Goal: Register for event/course

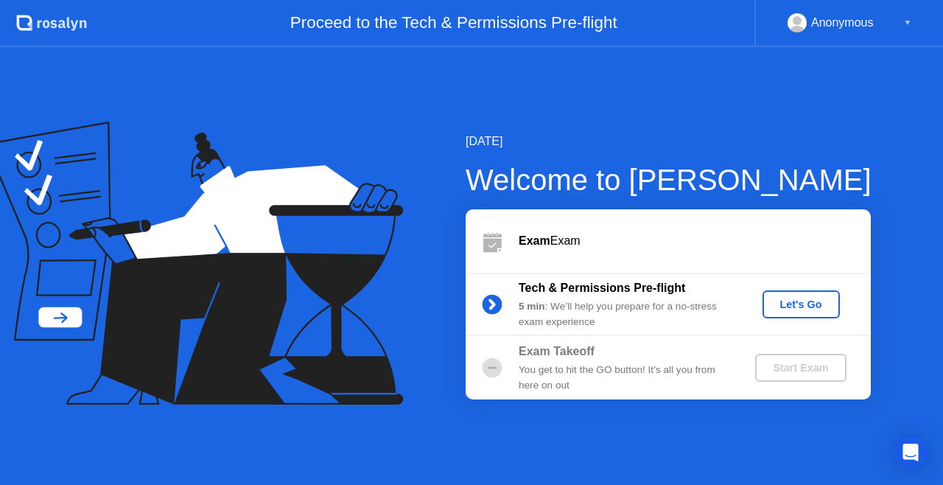
click at [788, 320] on div "Tech & Permissions Pre-flight 5 min : We’ll help you prepare for a no-stress ex…" at bounding box center [668, 304] width 405 height 63
click at [797, 315] on button "Let's Go" at bounding box center [801, 304] width 77 height 28
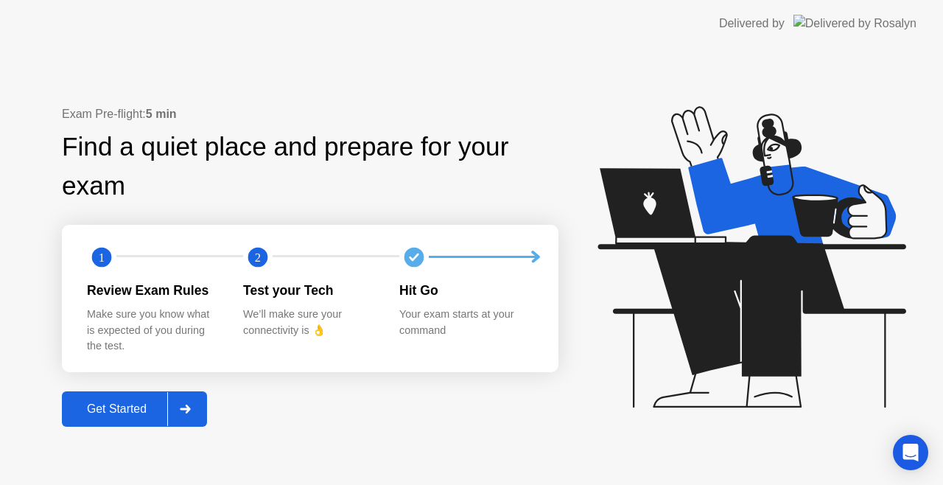
click at [151, 396] on button "Get Started" at bounding box center [134, 408] width 145 height 35
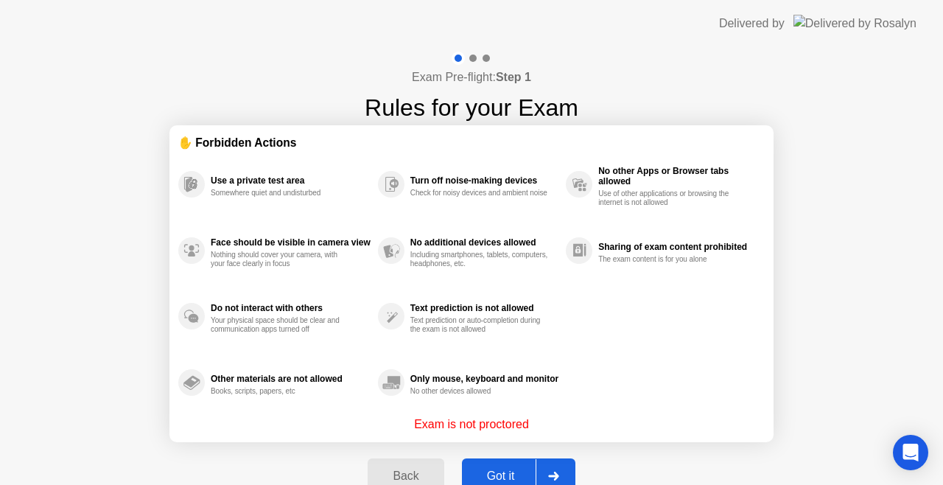
click at [514, 477] on div "Got it" at bounding box center [500, 475] width 69 height 13
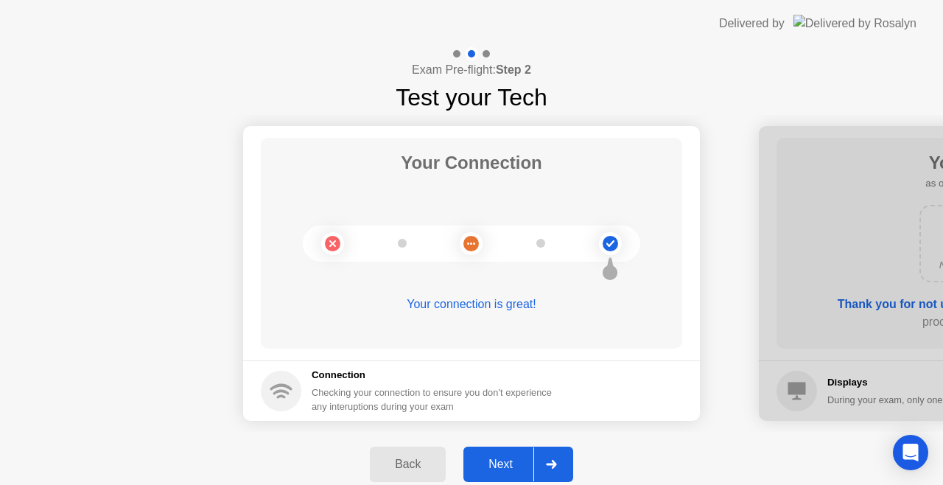
click at [509, 471] on div "Next" at bounding box center [501, 464] width 66 height 13
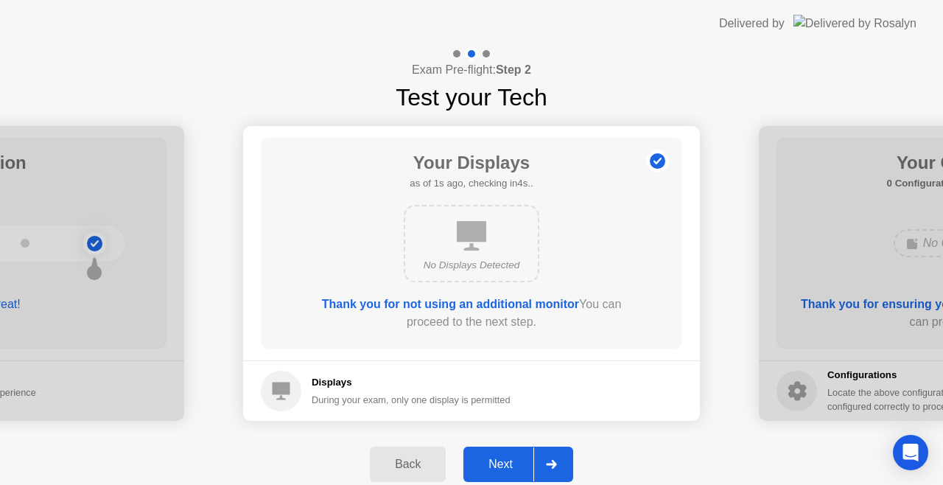
click at [506, 470] on div "Next" at bounding box center [501, 464] width 66 height 13
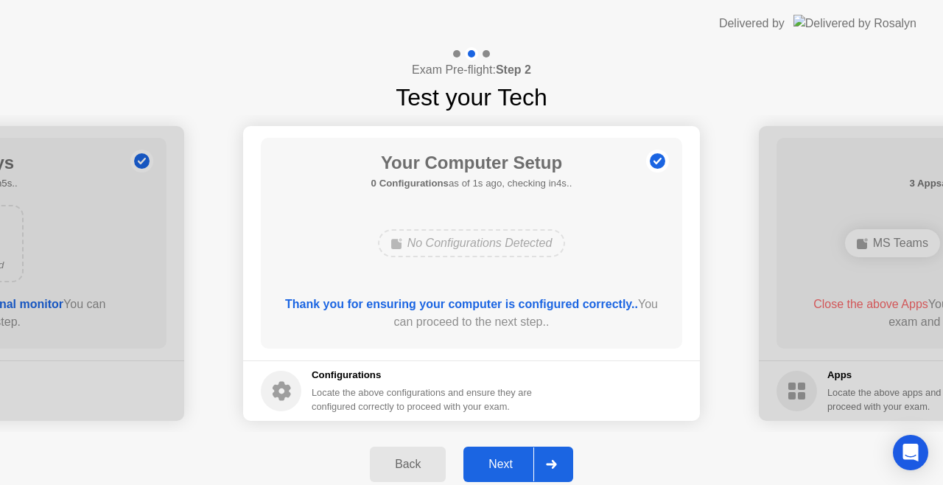
click at [506, 470] on div "Next" at bounding box center [501, 464] width 66 height 13
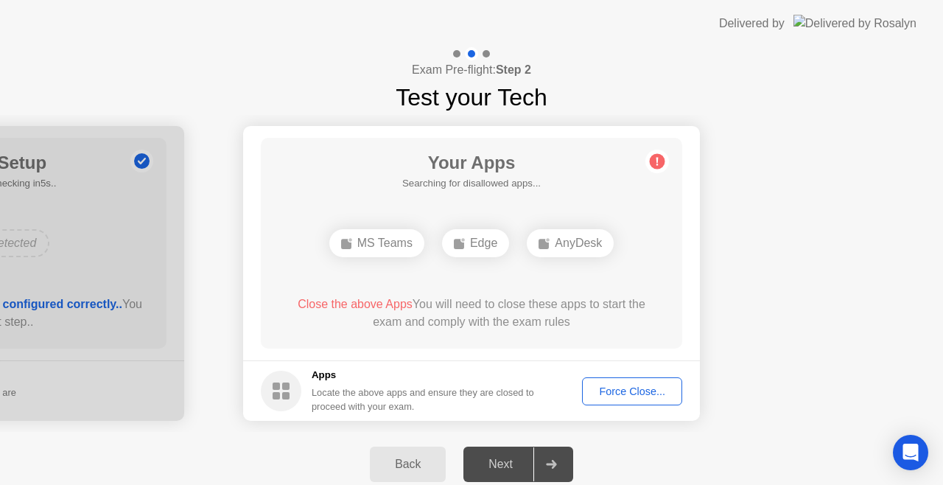
click at [611, 399] on button "Force Close..." at bounding box center [632, 391] width 100 height 28
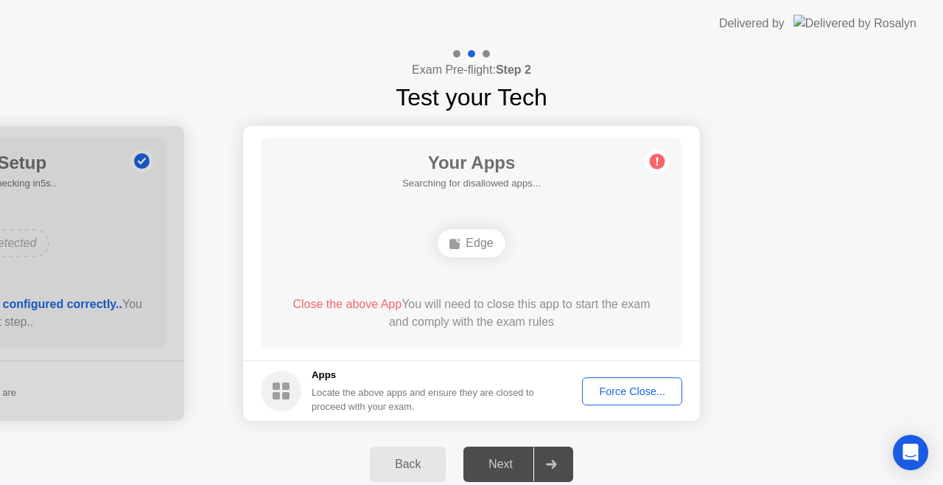
click at [608, 395] on div "Force Close..." at bounding box center [632, 391] width 90 height 12
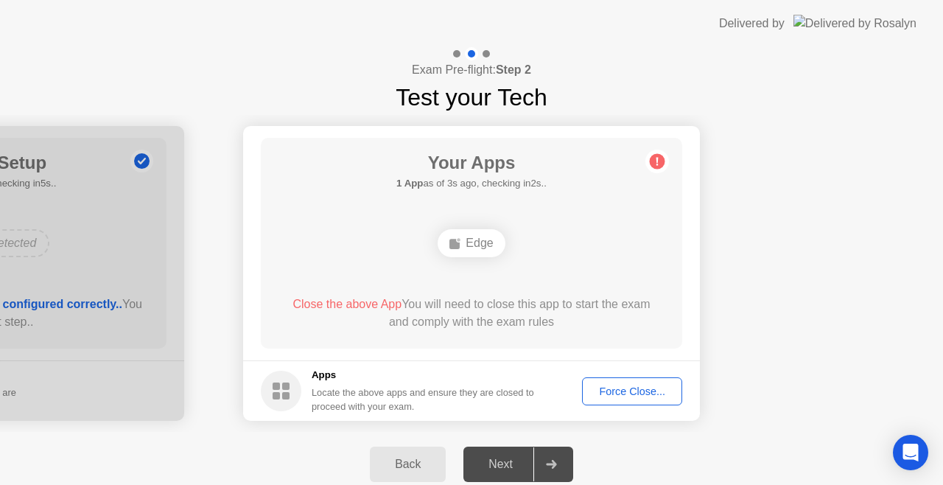
click at [603, 385] on div "Force Close..." at bounding box center [632, 391] width 90 height 12
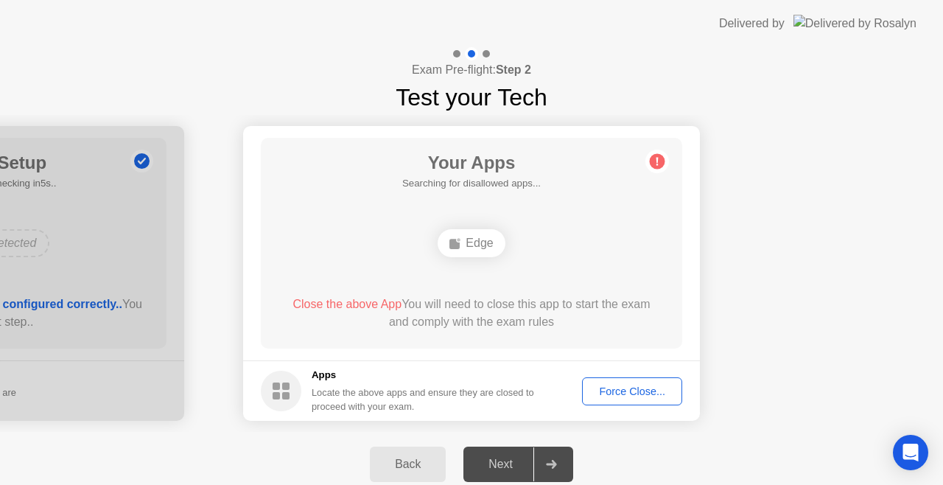
click at [422, 458] on div "Back" at bounding box center [407, 464] width 67 height 13
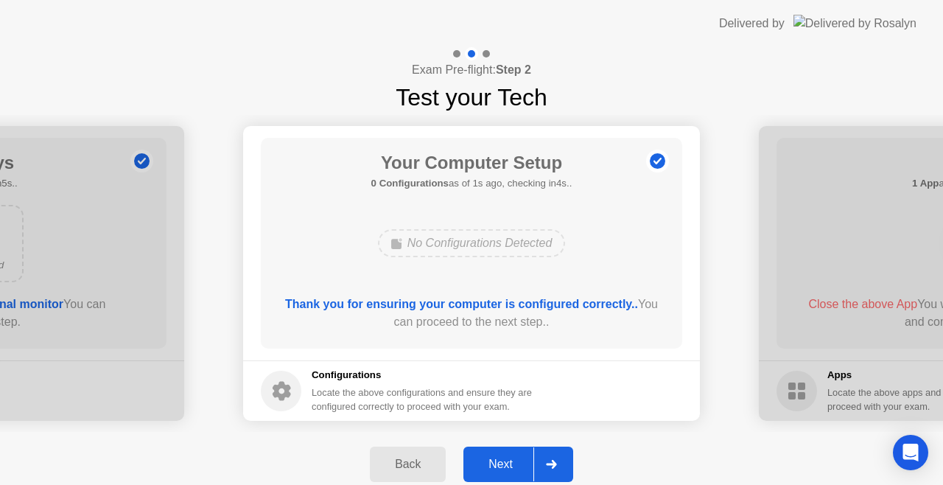
click at [546, 460] on icon at bounding box center [551, 464] width 11 height 9
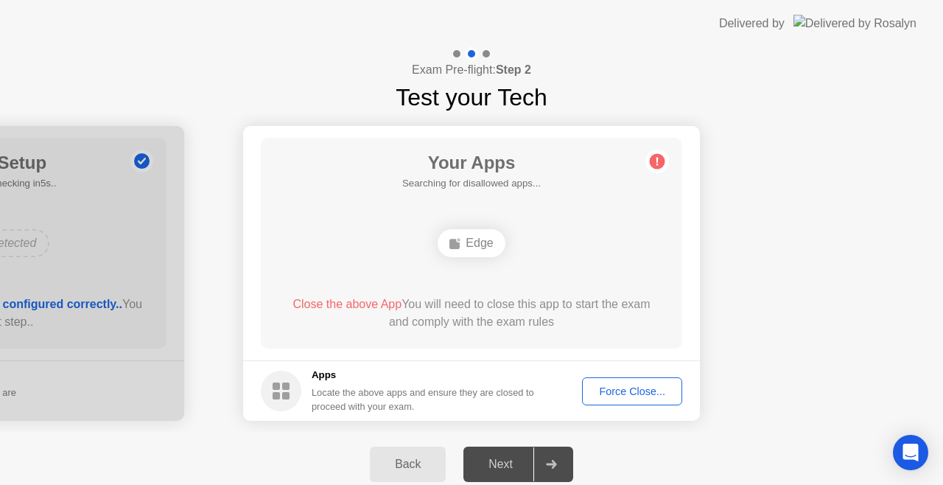
click at [613, 392] on div "Force Close..." at bounding box center [632, 391] width 90 height 12
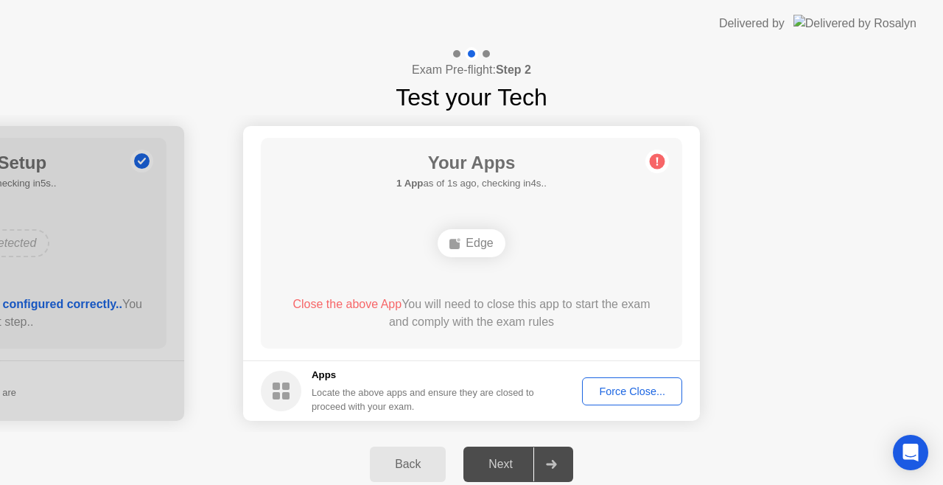
click at [618, 162] on div "Your Apps 1 App as of 1s ago, checking in4s.. Edge Close the above App You will…" at bounding box center [472, 243] width 422 height 211
click at [416, 467] on div "Back" at bounding box center [407, 464] width 67 height 13
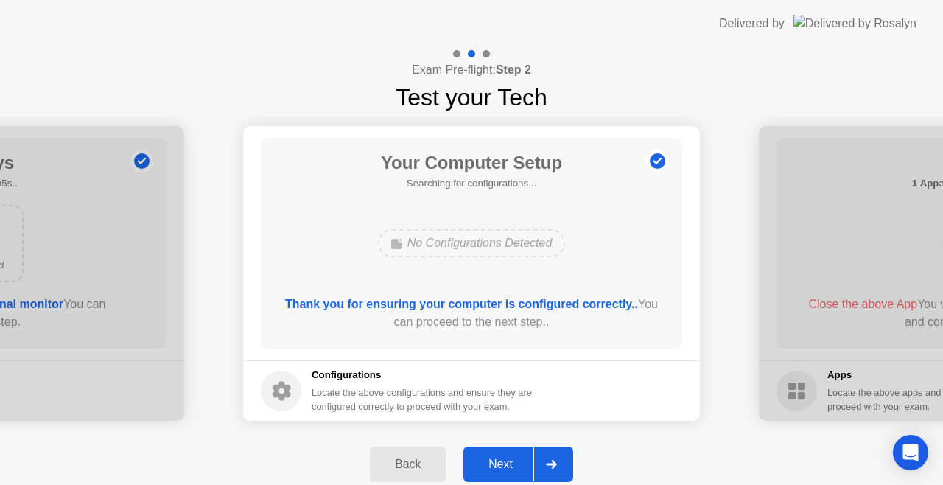
click at [416, 467] on div "Back" at bounding box center [407, 464] width 67 height 13
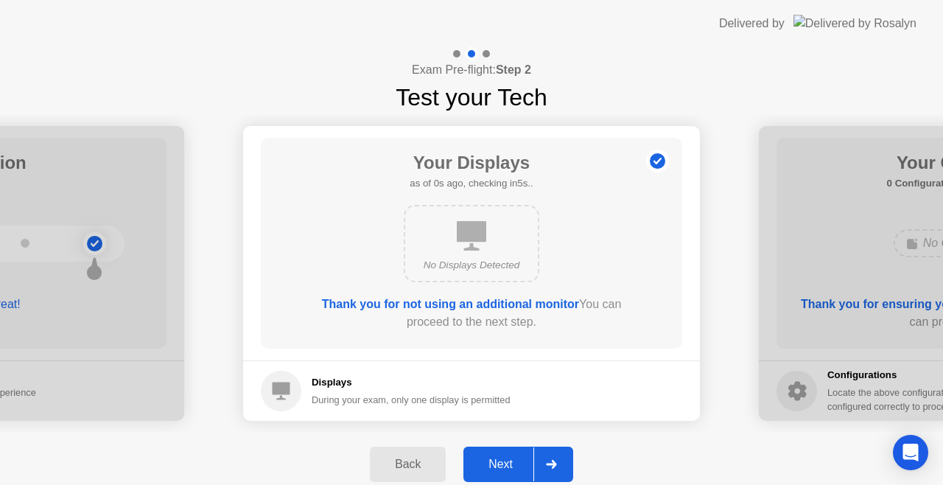
click at [416, 467] on div "Back" at bounding box center [407, 464] width 67 height 13
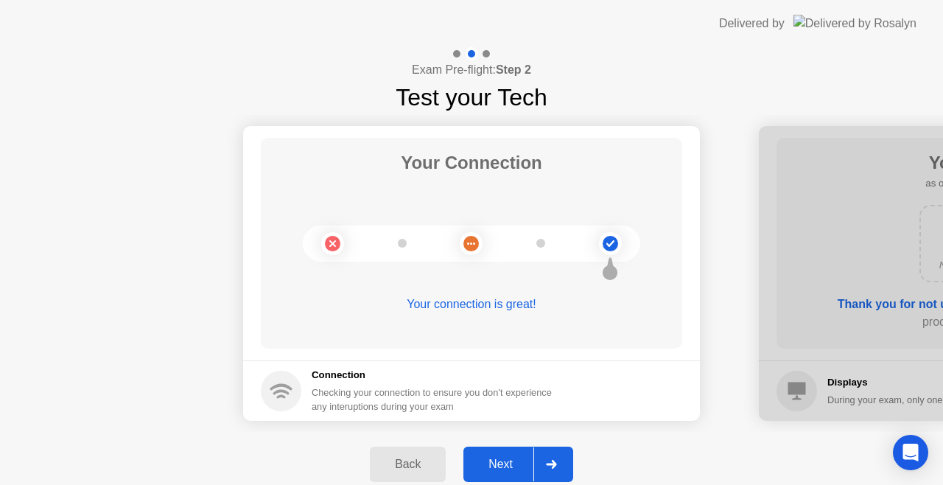
click at [416, 467] on div "Back" at bounding box center [407, 464] width 67 height 13
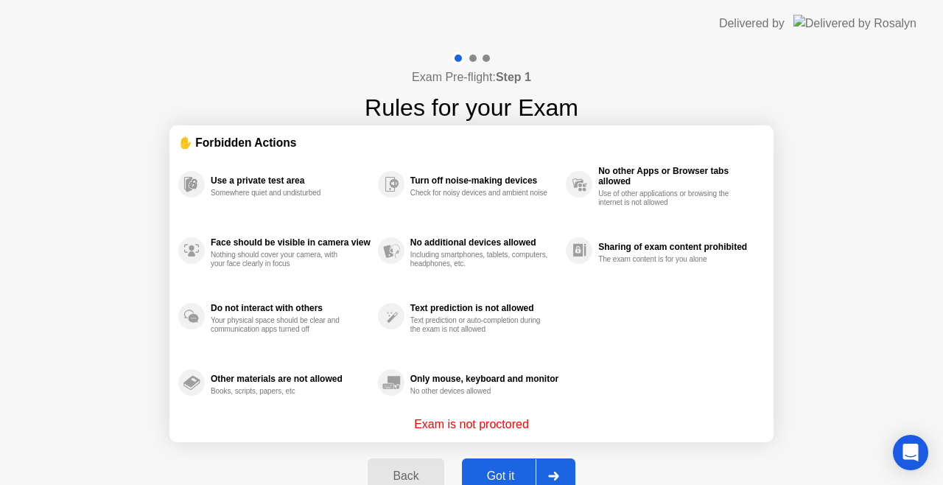
click at [476, 474] on div "Got it" at bounding box center [500, 475] width 69 height 13
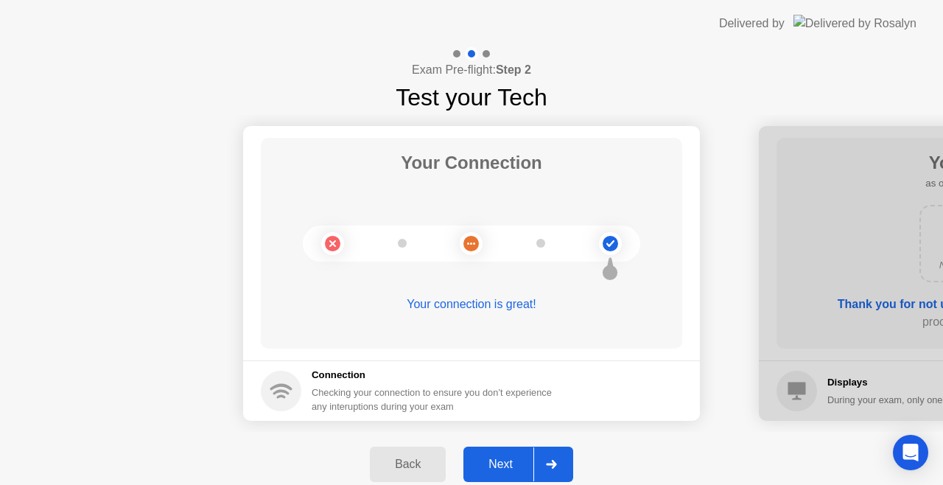
click at [497, 478] on button "Next" at bounding box center [519, 464] width 110 height 35
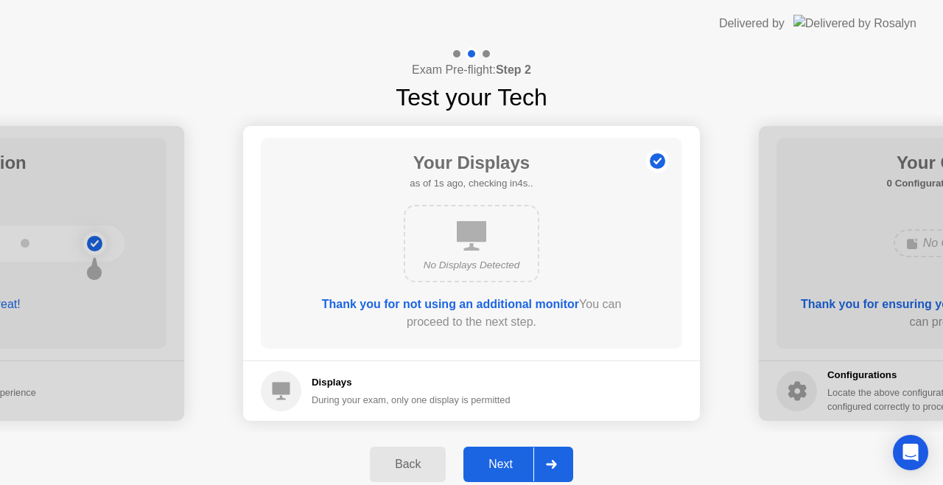
click at [497, 478] on button "Next" at bounding box center [519, 464] width 110 height 35
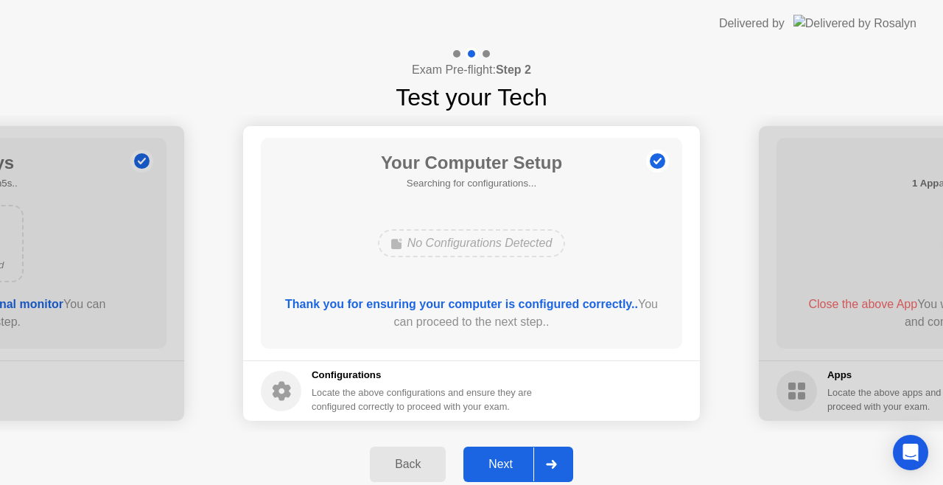
click at [497, 478] on button "Next" at bounding box center [519, 464] width 110 height 35
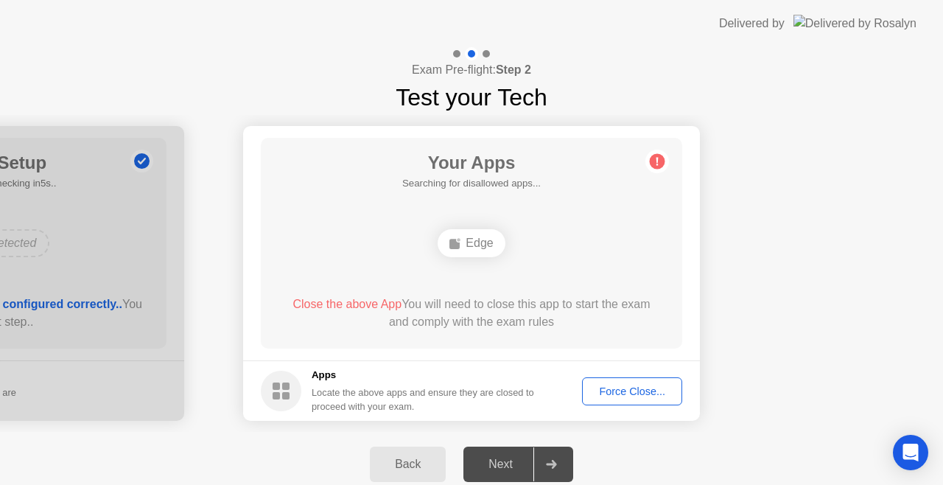
click at [479, 257] on div "Edge" at bounding box center [472, 243] width 338 height 40
click at [479, 251] on div "Edge" at bounding box center [471, 243] width 67 height 28
click at [513, 466] on div "Next" at bounding box center [501, 464] width 66 height 13
click at [594, 395] on div "Force Close..." at bounding box center [632, 391] width 90 height 12
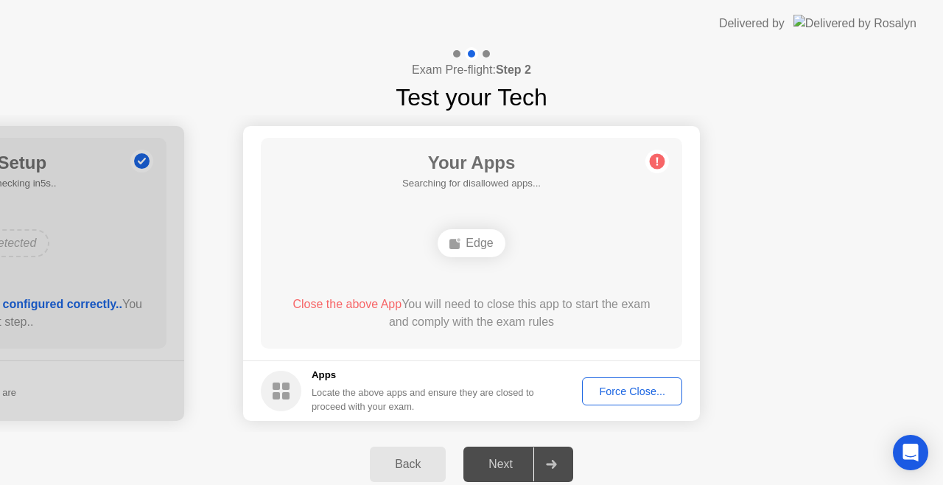
click at [402, 463] on div "Back" at bounding box center [407, 464] width 67 height 13
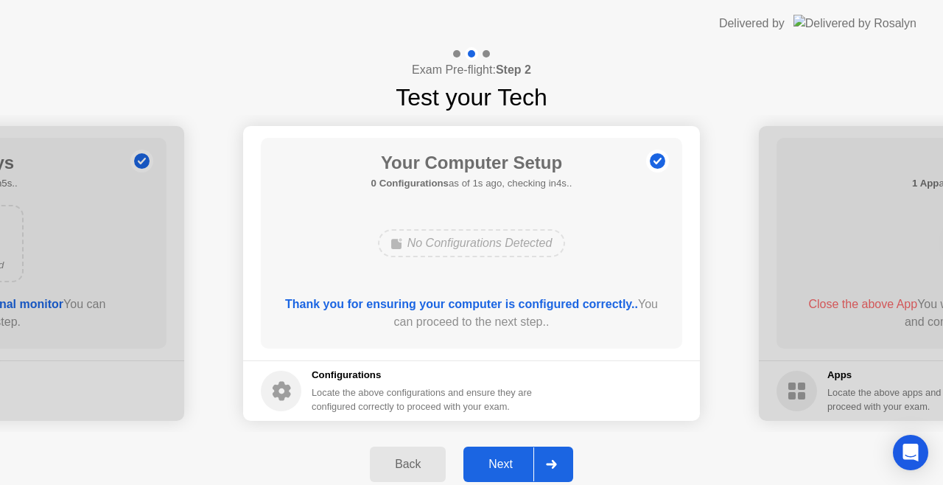
click at [464, 463] on button "Next" at bounding box center [519, 464] width 110 height 35
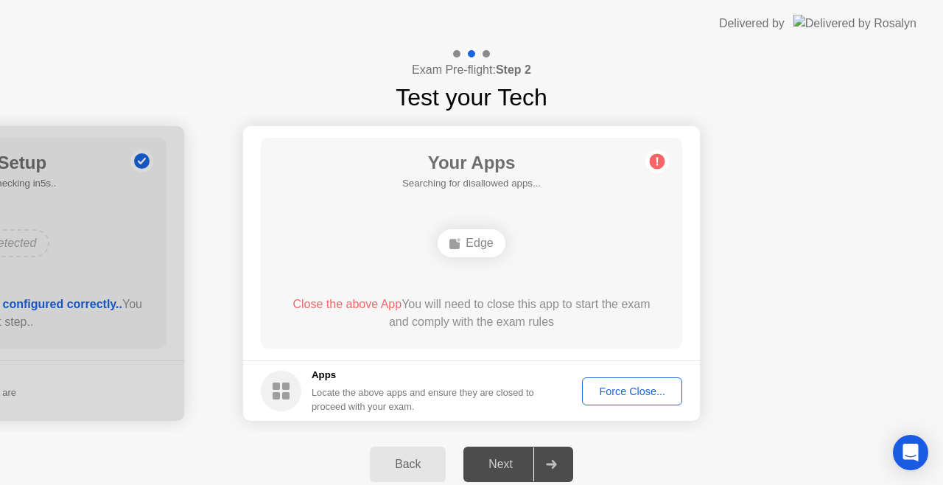
click at [255, 171] on main "Your Apps Searching for disallowed apps... Edge Close the above App You will ne…" at bounding box center [471, 243] width 457 height 234
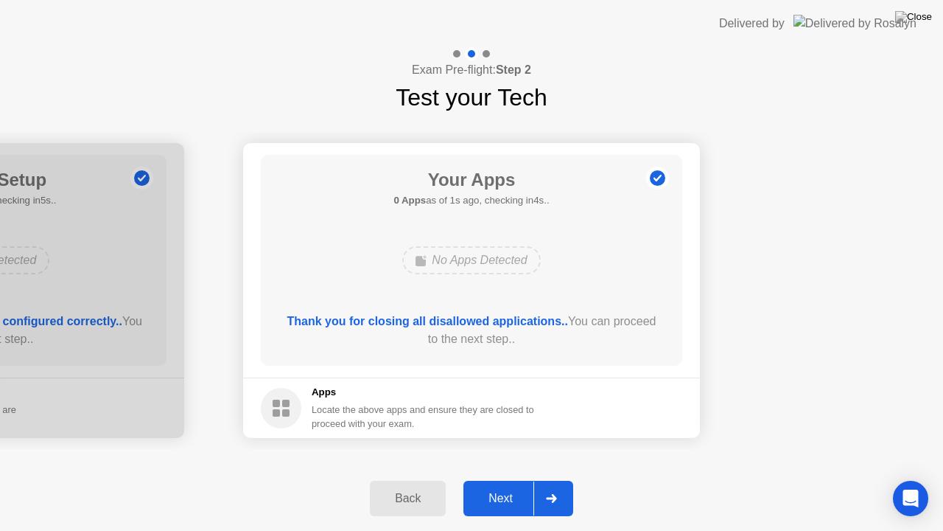
click at [513, 484] on div "Next" at bounding box center [501, 498] width 66 height 13
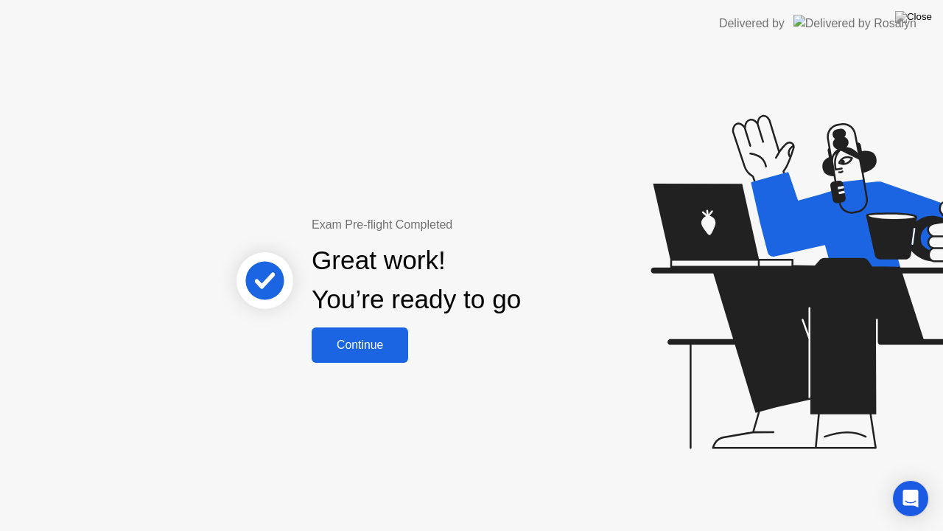
click at [390, 347] on div "Continue" at bounding box center [360, 344] width 88 height 13
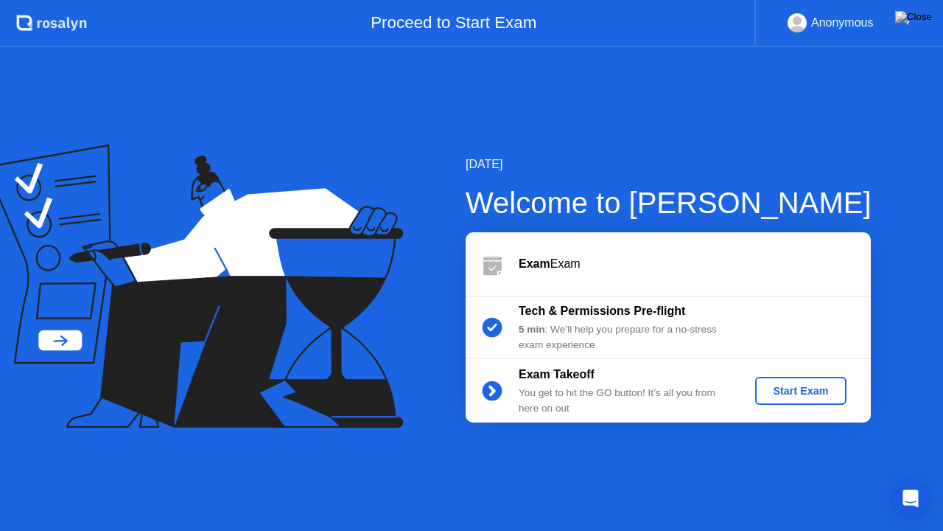
click at [786, 390] on div "Start Exam" at bounding box center [800, 391] width 79 height 12
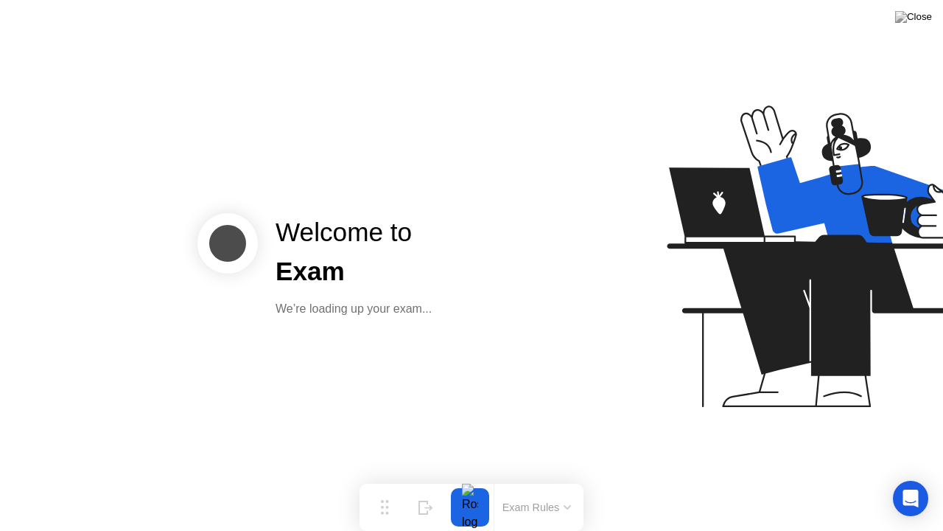
click at [511, 484] on button "Exam Rules" at bounding box center [537, 506] width 78 height 13
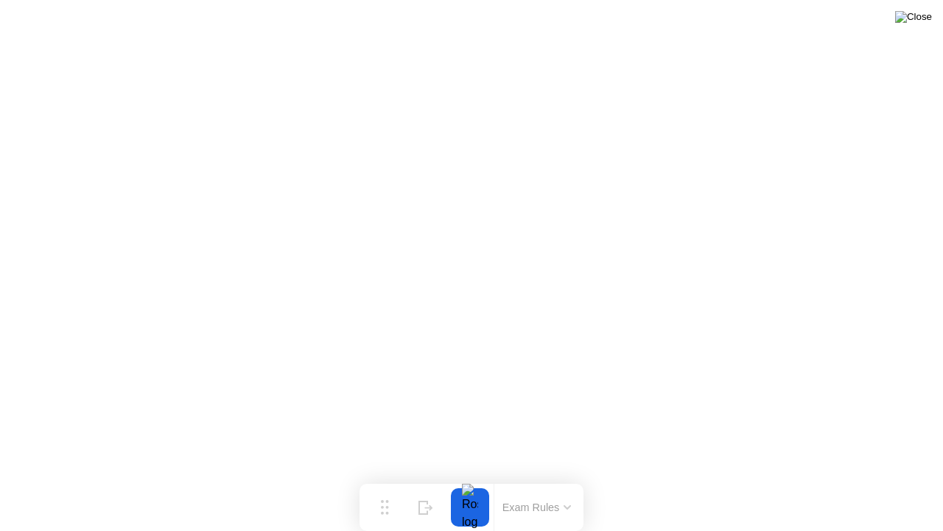
click at [924, 22] on img at bounding box center [913, 17] width 37 height 12
